Goal: Use online tool/utility: Utilize a website feature to perform a specific function

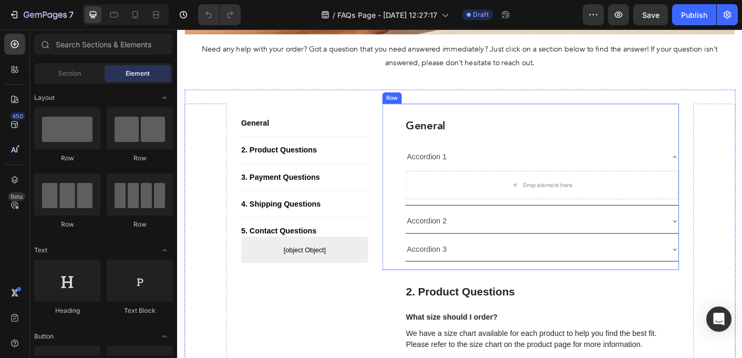
scroll to position [204, 0]
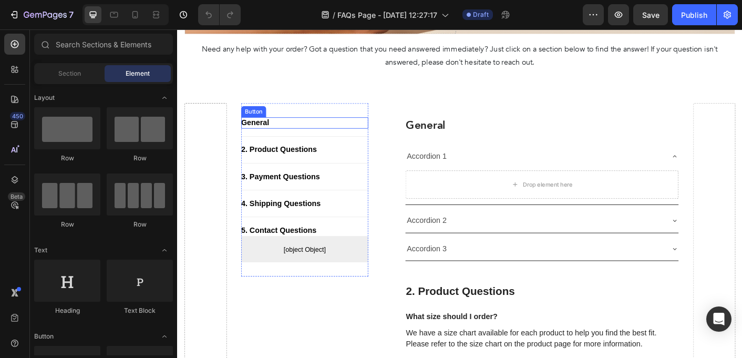
click at [349, 131] on div "General Button" at bounding box center [319, 133] width 142 height 13
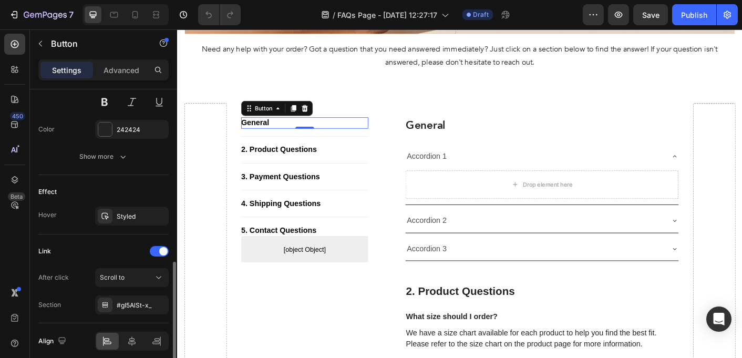
scroll to position [510, 0]
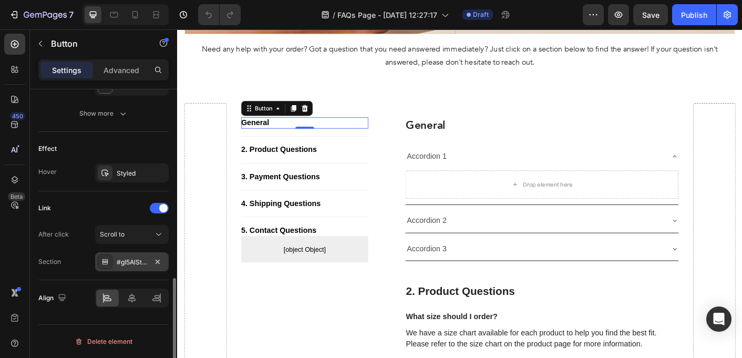
click at [139, 265] on div "#gI5AlSt-x_" at bounding box center [132, 262] width 30 height 9
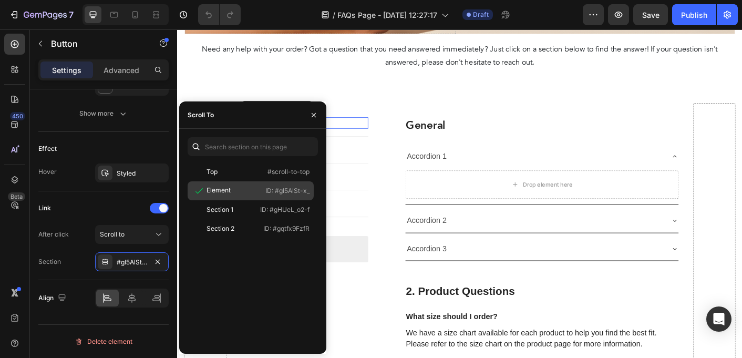
click at [293, 189] on p "ID: #gI5AlSt-x_" at bounding box center [287, 190] width 44 height 9
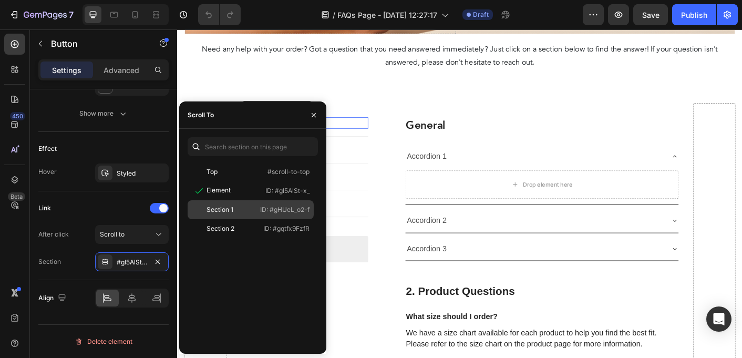
click at [287, 202] on div "Section 1 ID: #gHUeL_o2-f" at bounding box center [251, 209] width 126 height 19
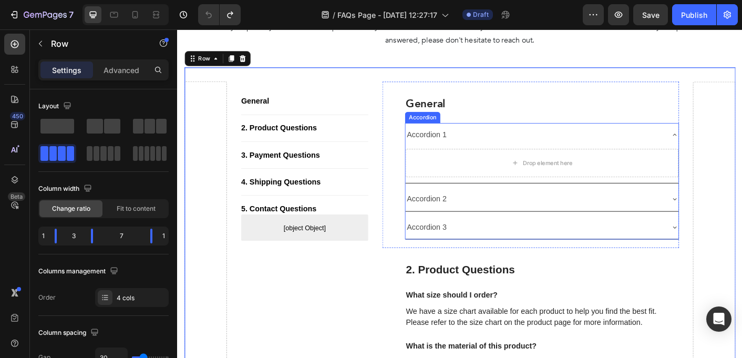
scroll to position [231, 0]
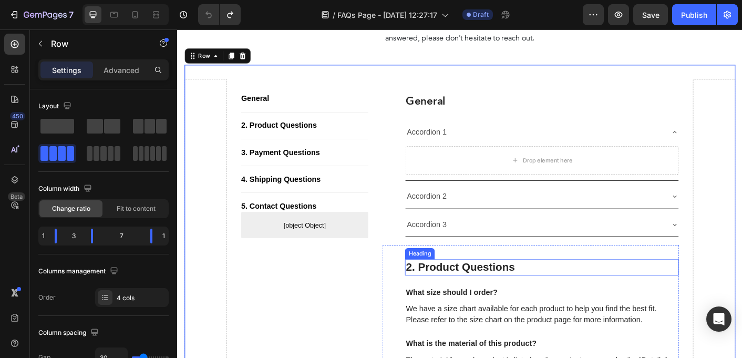
click at [479, 294] on p "2. Product Questions" at bounding box center [584, 295] width 304 height 16
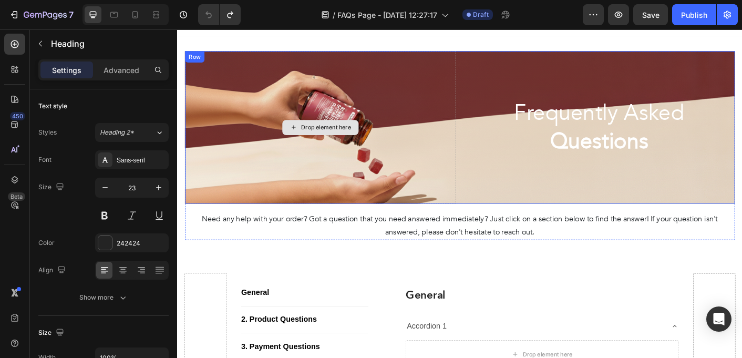
scroll to position [0, 0]
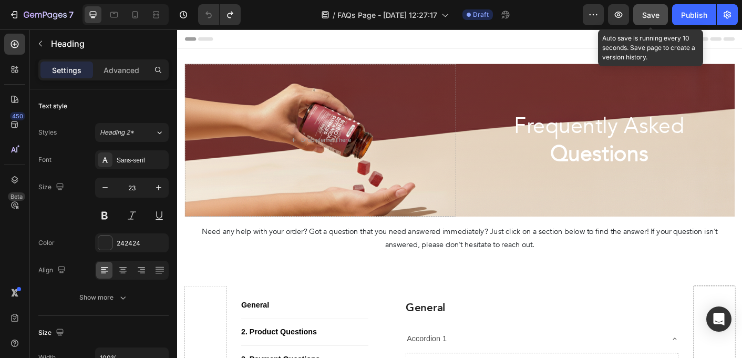
click at [639, 13] on button "Save" at bounding box center [650, 14] width 35 height 21
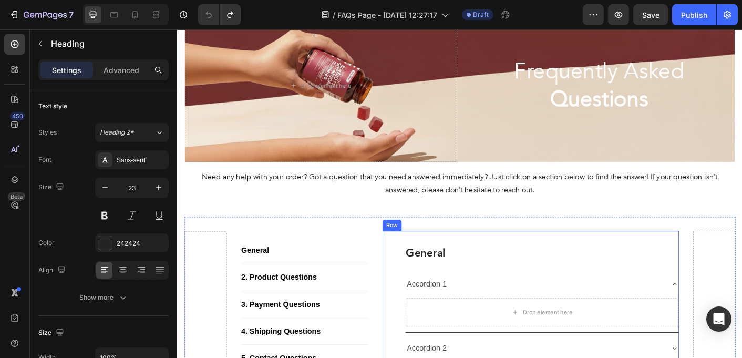
scroll to position [16, 0]
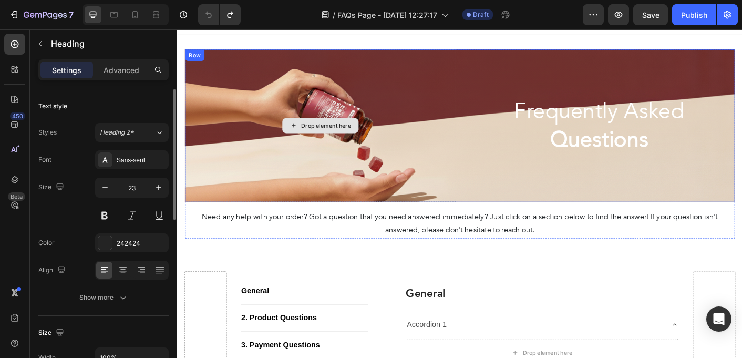
click at [126, 109] on div "Text style" at bounding box center [103, 106] width 130 height 17
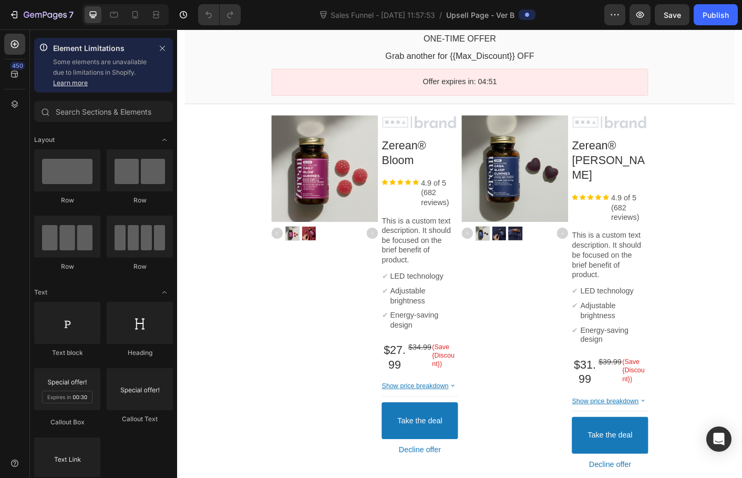
scroll to position [55, 0]
